Goal: Task Accomplishment & Management: Use online tool/utility

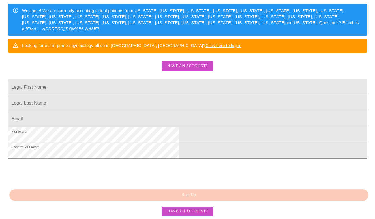
scroll to position [130, 0]
click at [175, 211] on span "Have an account?" at bounding box center [187, 211] width 41 height 7
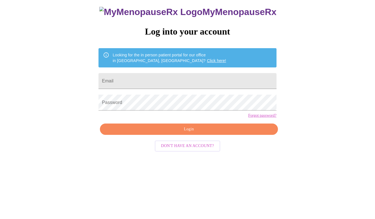
scroll to position [6, 0]
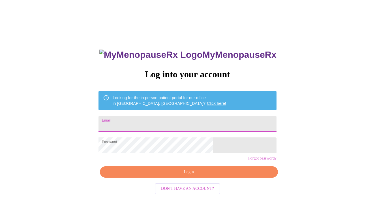
click at [149, 122] on input "Email" at bounding box center [188, 124] width 178 height 16
type input "[EMAIL_ADDRESS][DOMAIN_NAME]"
click at [157, 176] on span "Login" at bounding box center [189, 172] width 165 height 7
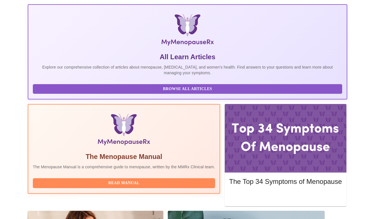
scroll to position [154, 0]
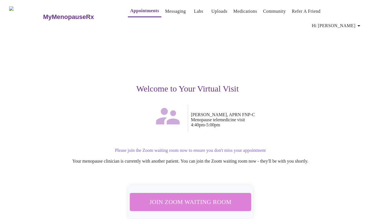
click at [196, 197] on span "Join Zoom Waiting Room" at bounding box center [190, 202] width 107 height 10
